Goal: Information Seeking & Learning: Learn about a topic

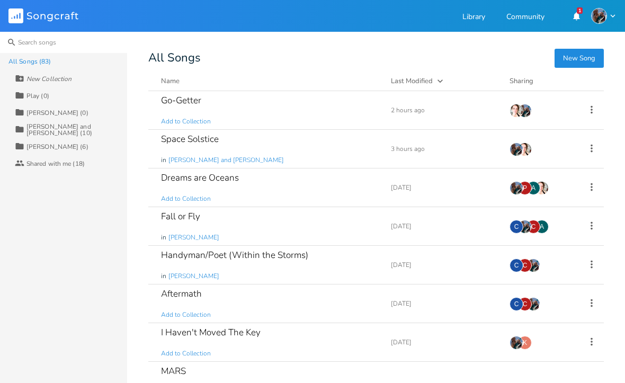
click at [35, 44] on input at bounding box center [63, 42] width 127 height 21
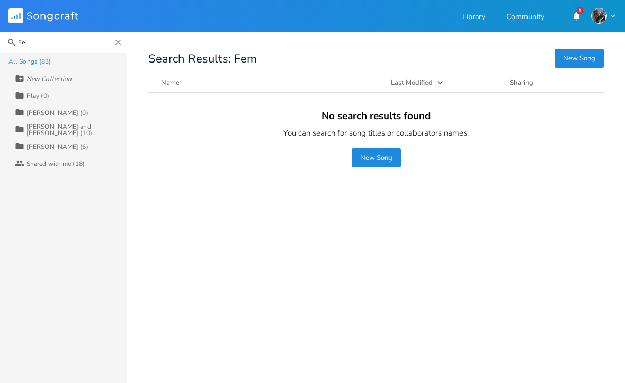
type input "F"
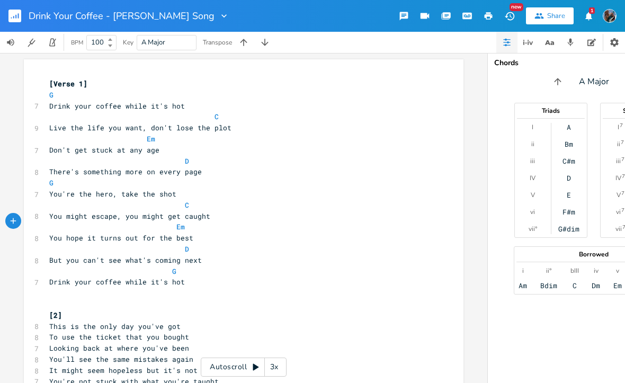
click at [21, 13] on button "button" at bounding box center [18, 15] width 21 height 25
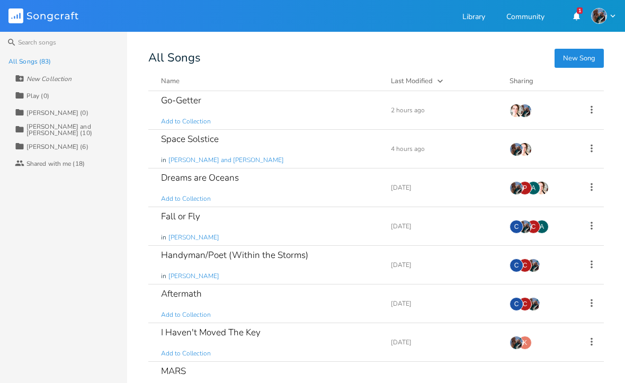
click at [21, 15] on rect at bounding box center [15, 15] width 15 height 15
click at [10, 20] on rect at bounding box center [15, 15] width 15 height 15
click at [30, 15] on icon "Songcraft" at bounding box center [43, 15] width 70 height 15
click at [23, 19] on rect at bounding box center [15, 15] width 15 height 15
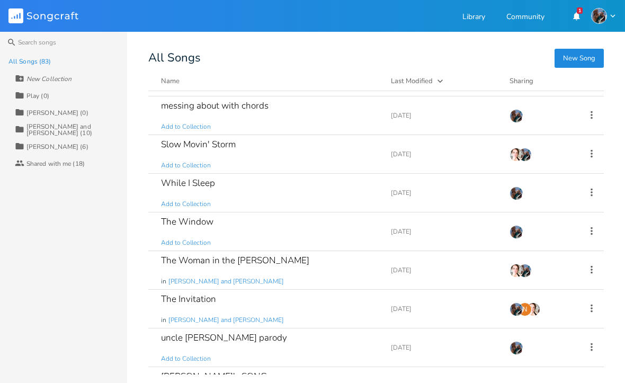
scroll to position [2702, 0]
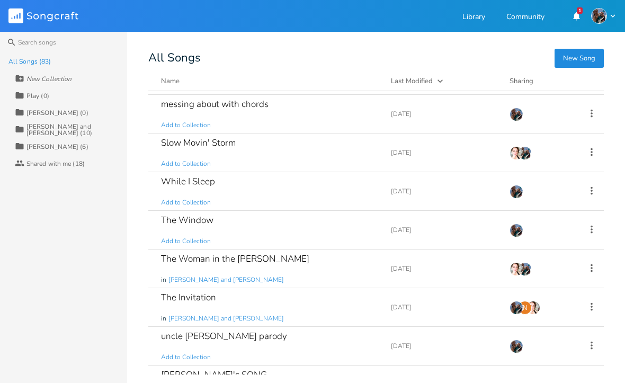
click at [283, 273] on div "The Woman in the Woods in Teresa and Alli" at bounding box center [269, 268] width 217 height 38
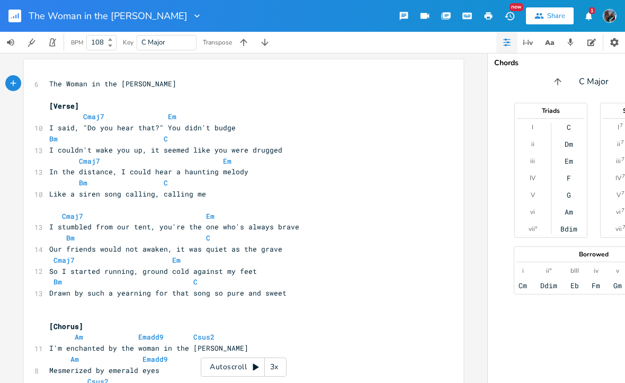
click at [17, 19] on rect "button" at bounding box center [14, 16] width 13 height 13
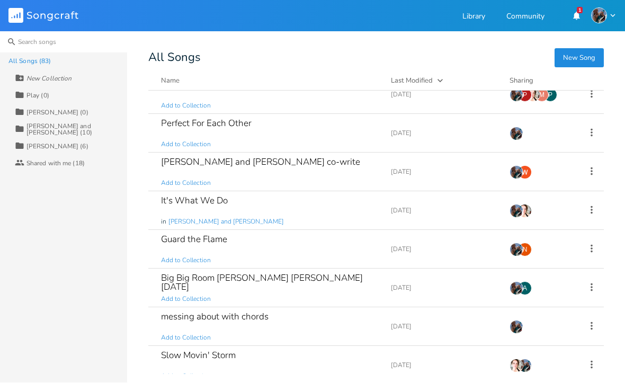
click at [20, 42] on input at bounding box center [63, 42] width 127 height 21
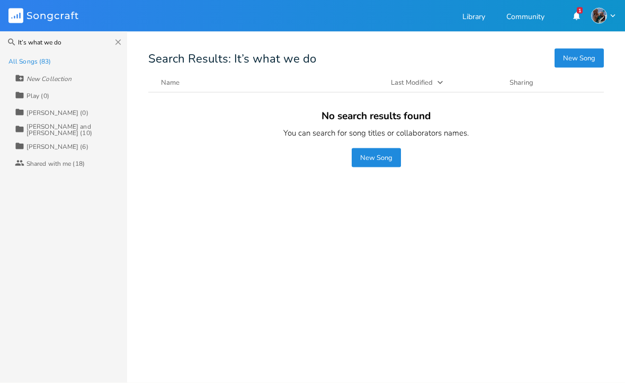
click at [44, 65] on div "All Songs (83)" at bounding box center [29, 61] width 42 height 6
click at [48, 58] on div "All Songs (83)" at bounding box center [29, 61] width 42 height 6
click at [41, 63] on div "All Songs (83)" at bounding box center [29, 61] width 42 height 6
click at [391, 152] on button "New Song" at bounding box center [376, 157] width 49 height 19
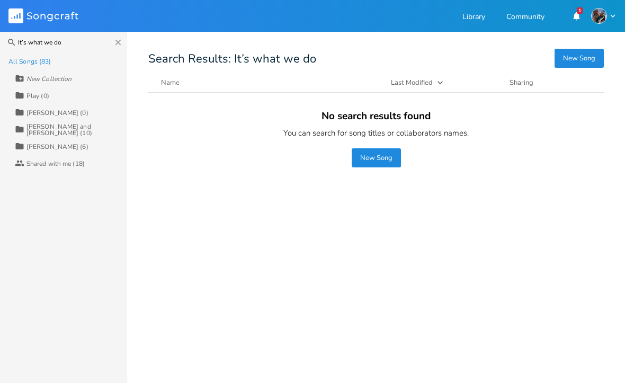
click at [512, 237] on div at bounding box center [375, 270] width 455 height 207
click at [512, 221] on div at bounding box center [375, 270] width 455 height 207
click at [85, 44] on input "It’s what we do" at bounding box center [63, 42] width 127 height 21
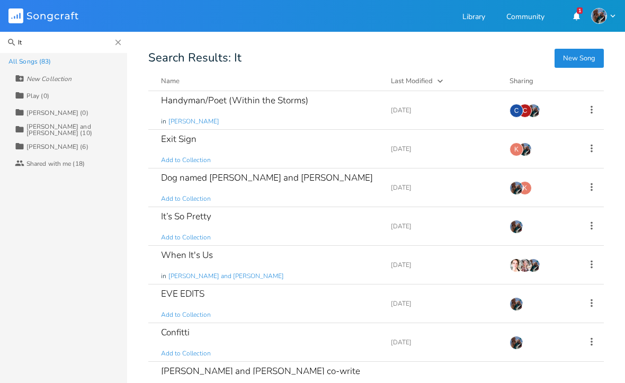
type input "I"
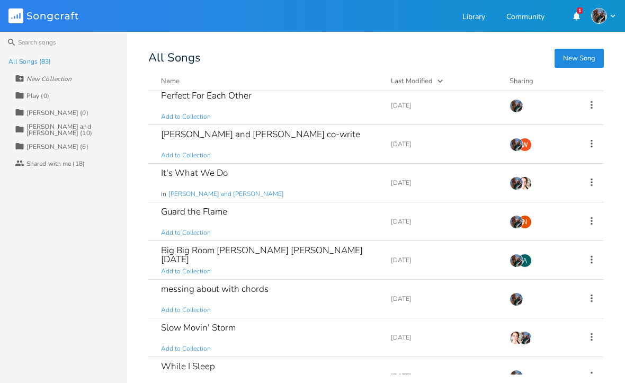
scroll to position [2530, 0]
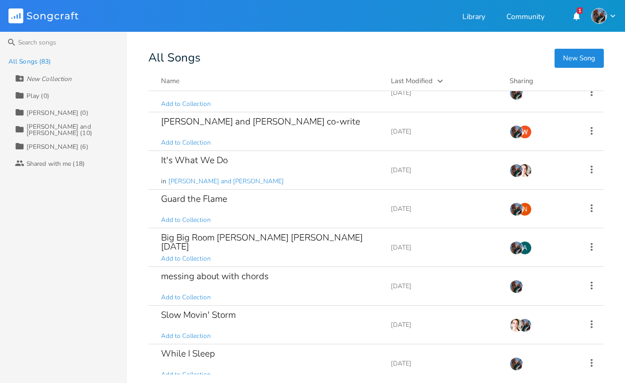
click at [222, 165] on div "It's What We Do" at bounding box center [194, 160] width 67 height 9
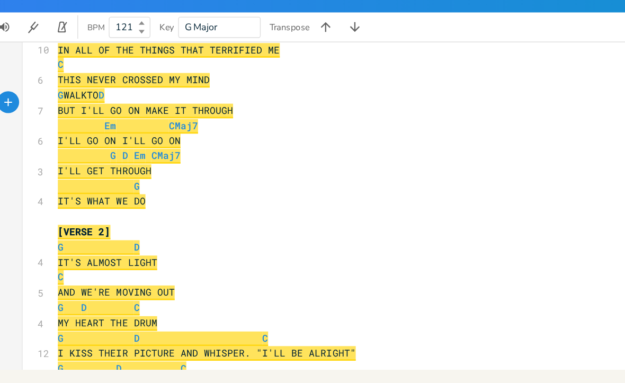
scroll to position [318, 0]
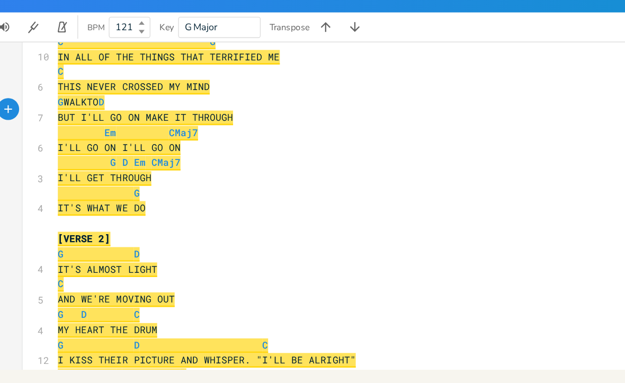
click at [14, 93] on button "button" at bounding box center [13, 101] width 17 height 17
click at [15, 71] on div "[Verse 1] G D 4 IT'S COLD TONIGHT C ​ 5 THE FOG'S MOVING IN G D C 4 I CAN'T GET…" at bounding box center [243, 172] width 487 height 238
click at [12, 80] on div "button" at bounding box center [13, 88] width 16 height 16
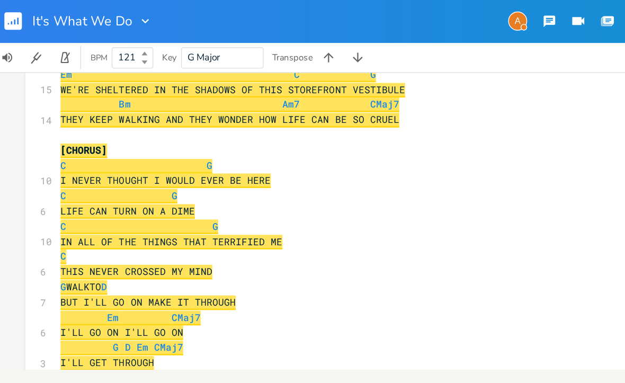
scroll to position [0, 0]
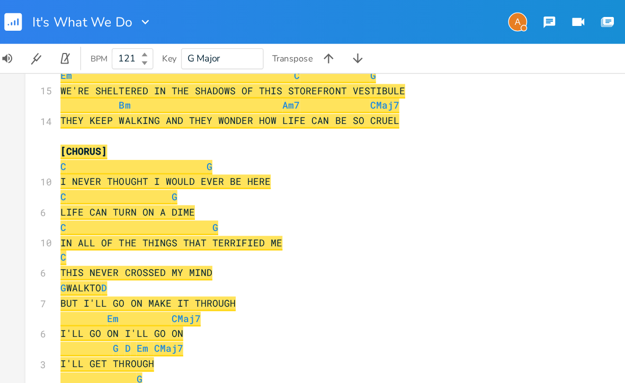
click at [403, 17] on icon "button" at bounding box center [404, 16] width 10 height 10
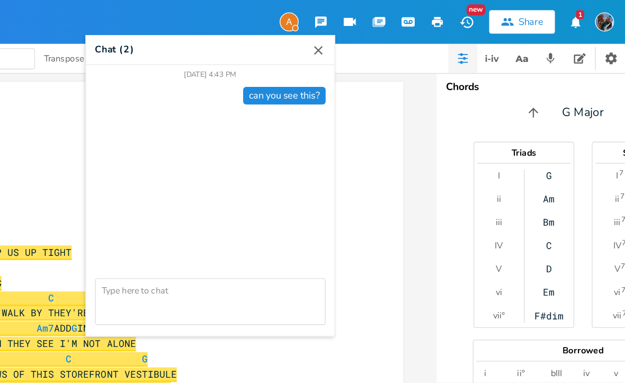
click at [610, 46] on icon "button" at bounding box center [614, 42] width 8 height 8
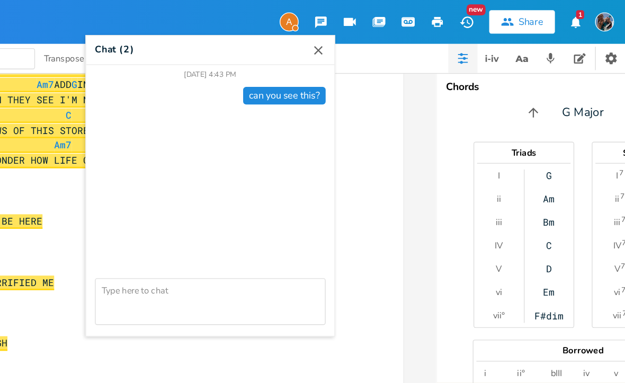
click at [397, 37] on icon "button" at bounding box center [402, 36] width 11 height 11
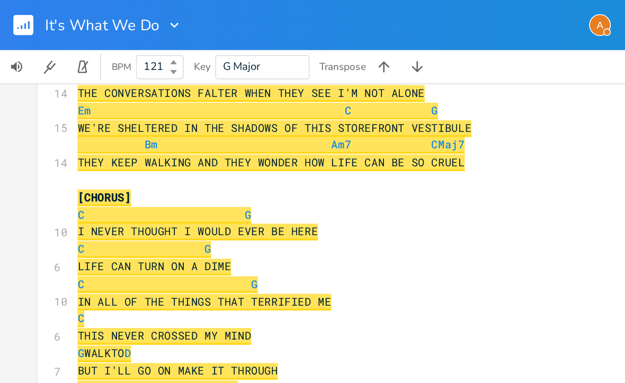
scroll to position [190, 0]
